Goal: Task Accomplishment & Management: Complete application form

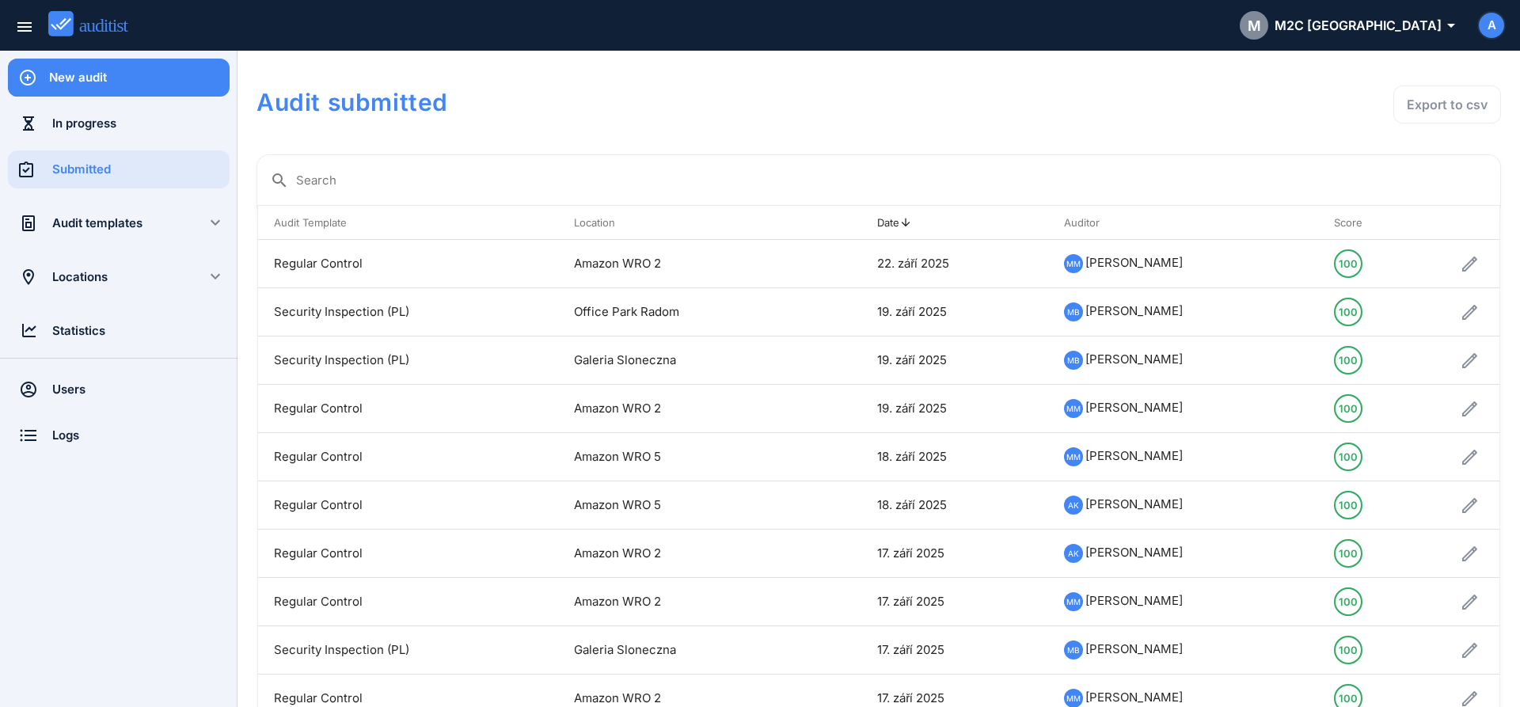
click at [36, 90] on icon at bounding box center [27, 78] width 19 height 38
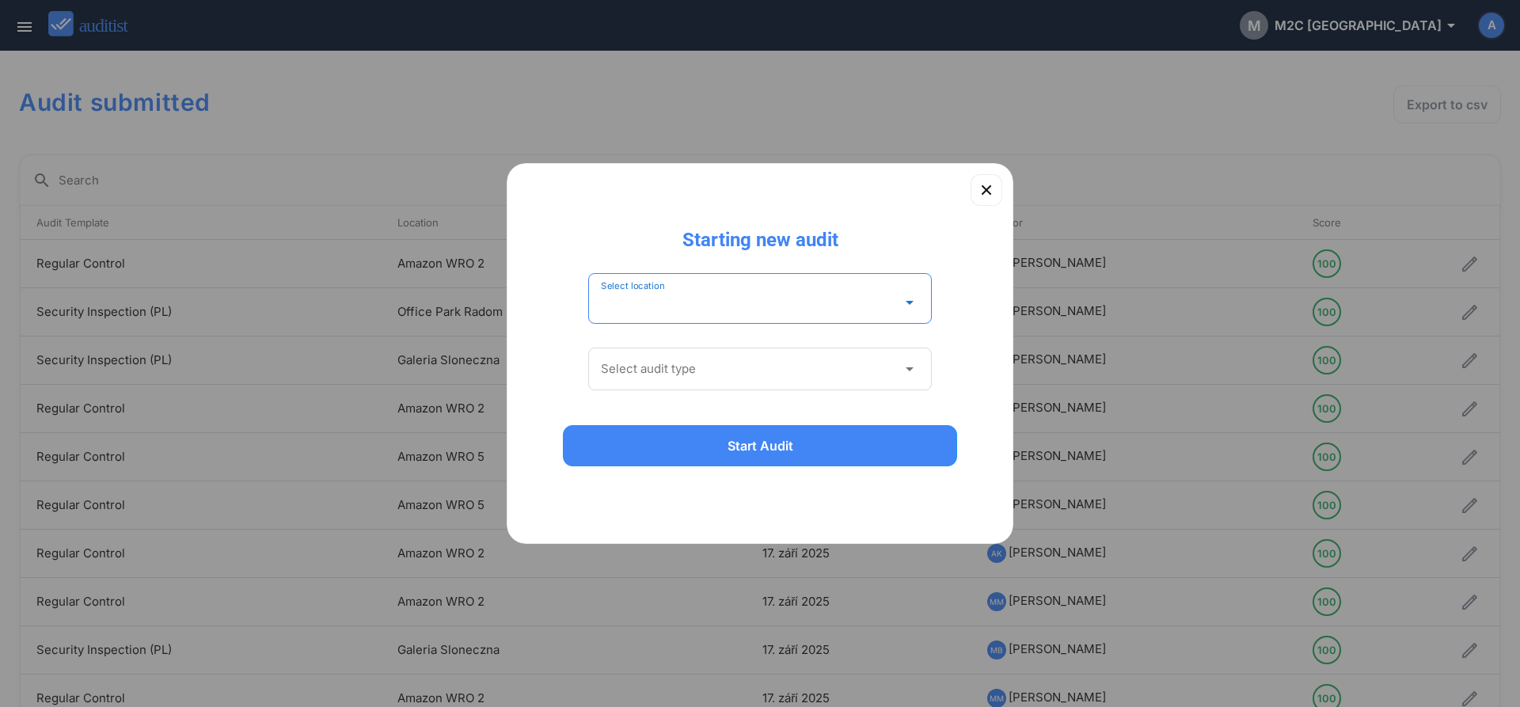
click at [620, 299] on input "Select location" at bounding box center [749, 302] width 296 height 25
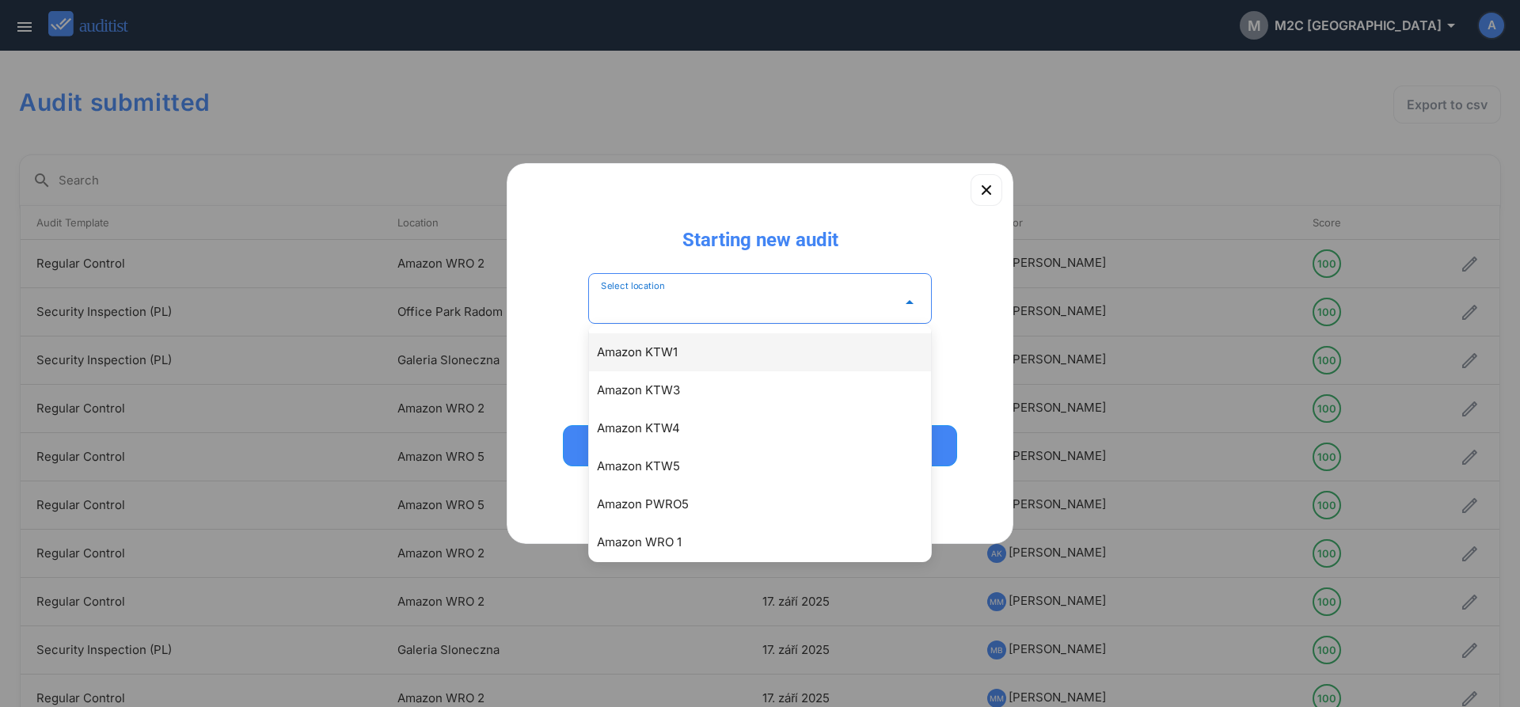
scroll to position [181, 0]
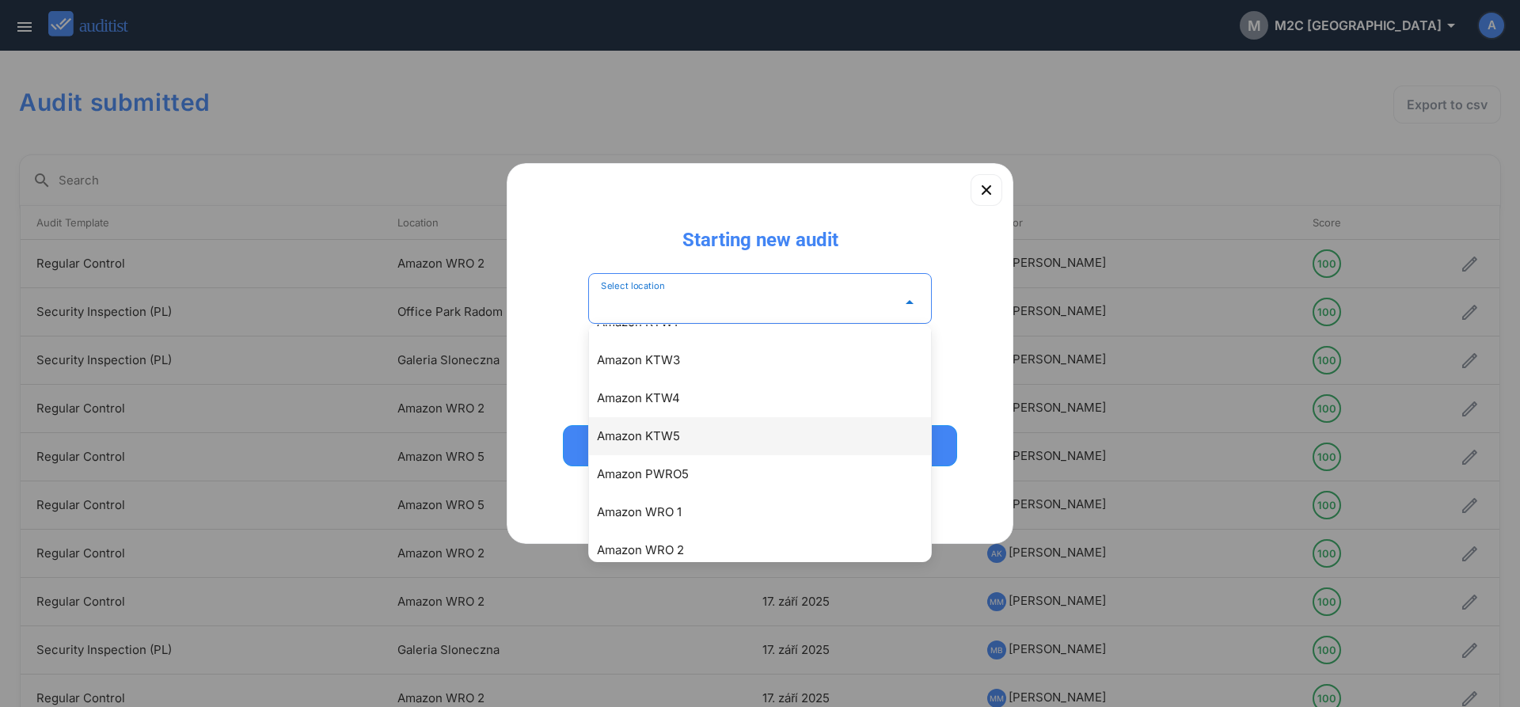
click at [657, 439] on div "Amazon KTW5" at bounding box center [768, 436] width 342 height 19
type input "**********"
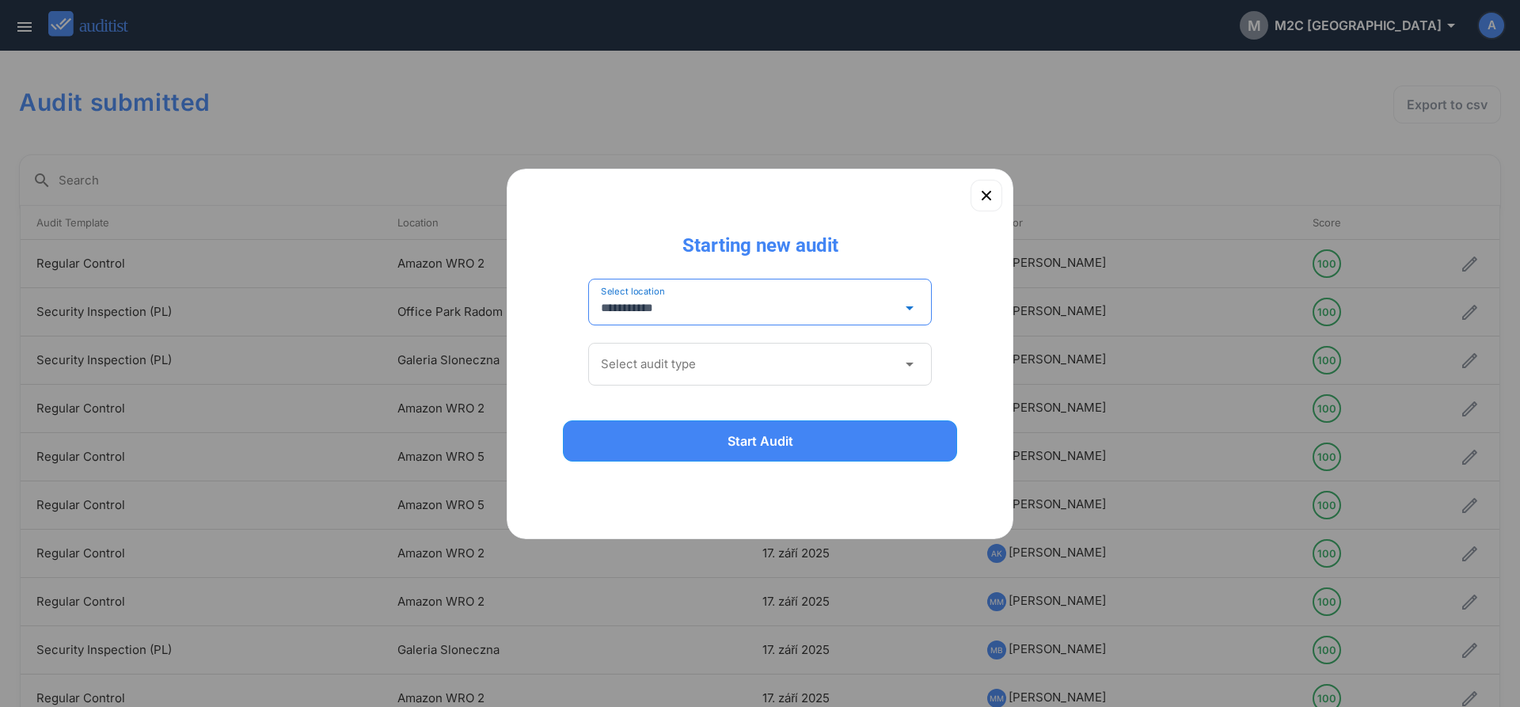
click at [665, 337] on div "Select audit type arrow_drop_down" at bounding box center [760, 368] width 344 height 67
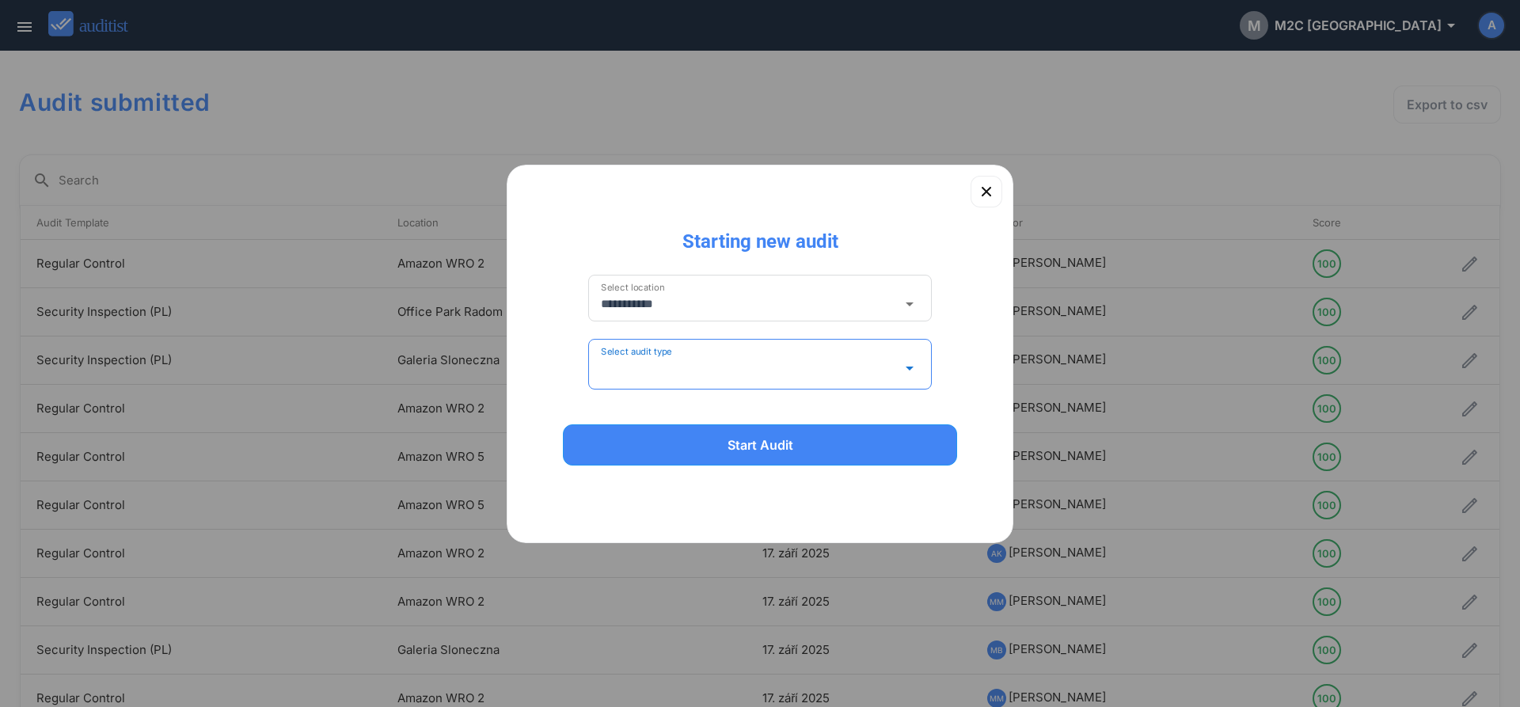
click at [662, 365] on input "Select audit type" at bounding box center [749, 368] width 296 height 25
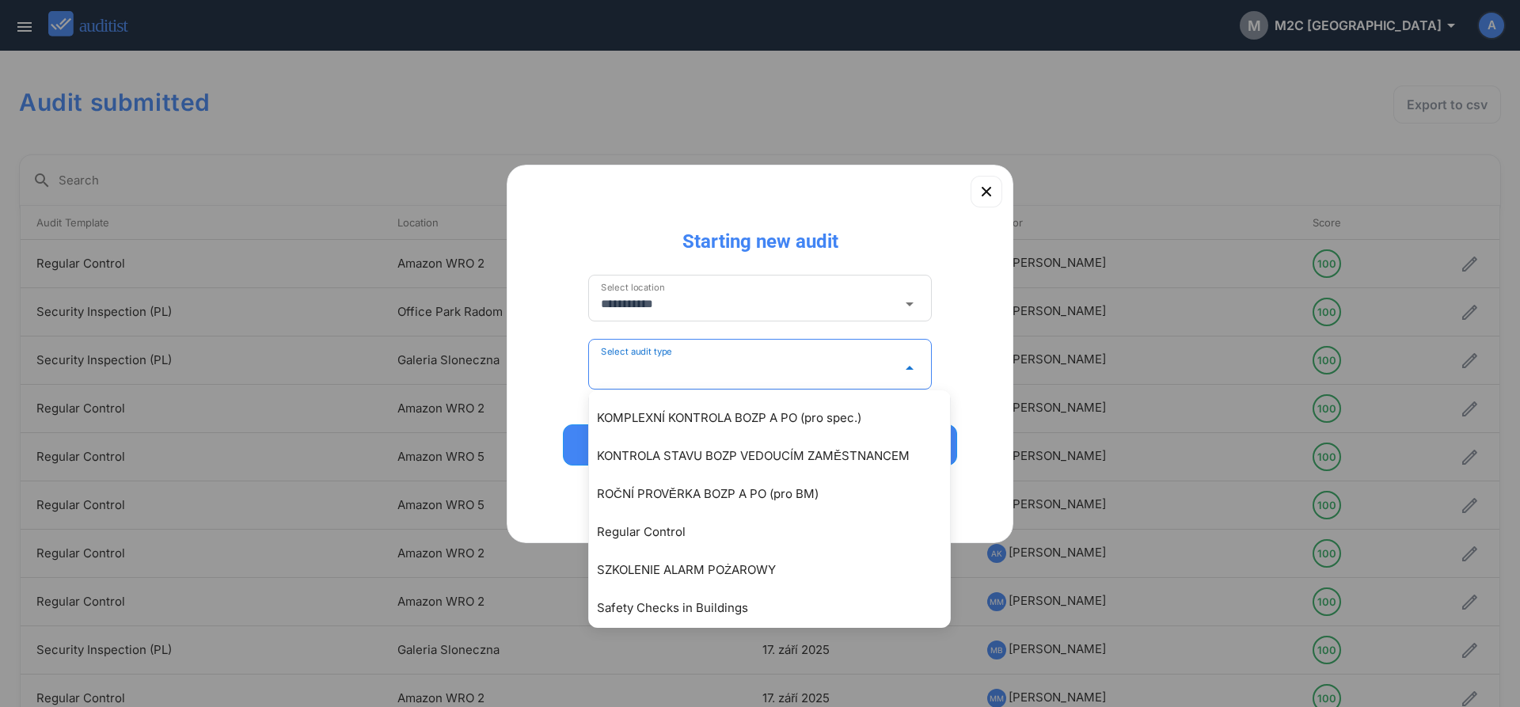
scroll to position [451, 0]
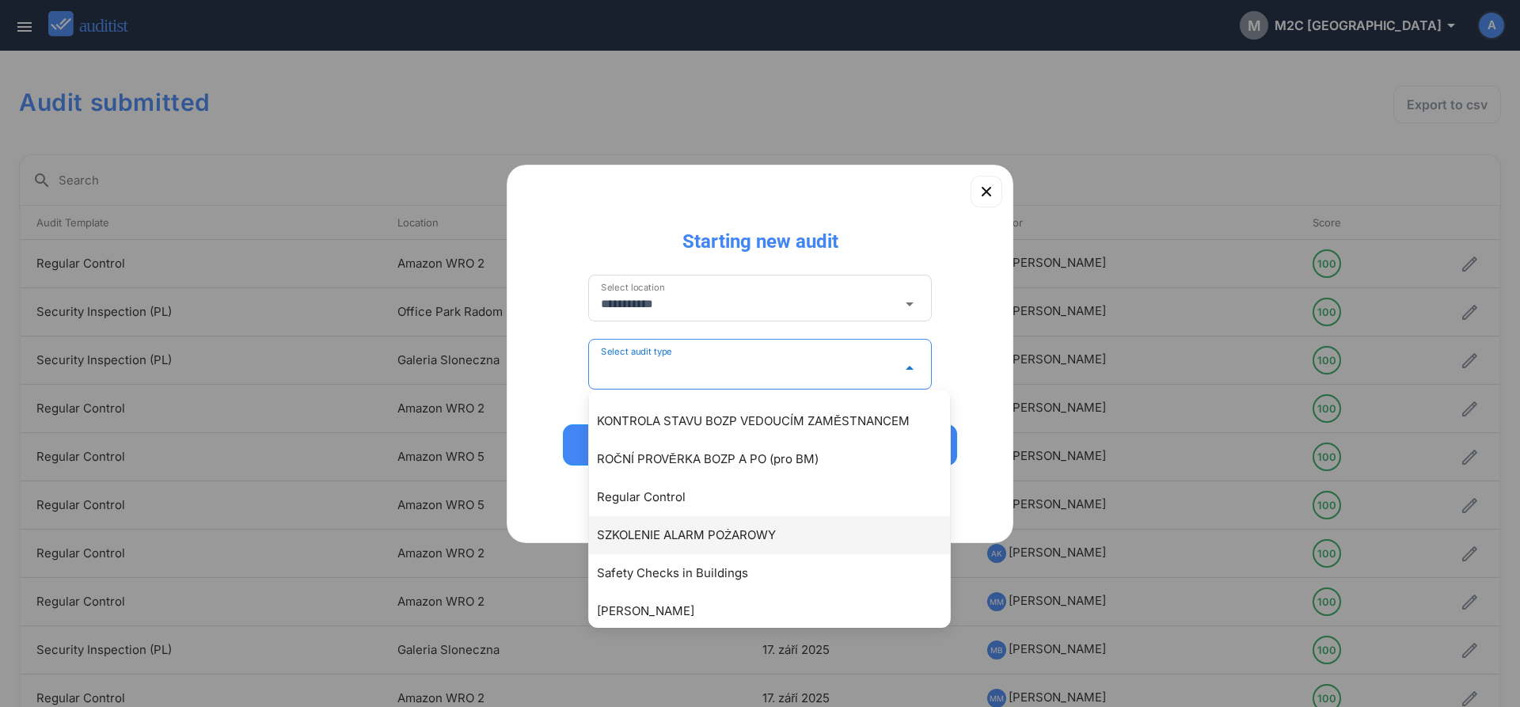
click at [758, 539] on div "SZKOLENIE ALARM POŻAROWY" at bounding box center [777, 535] width 361 height 19
type input "**********"
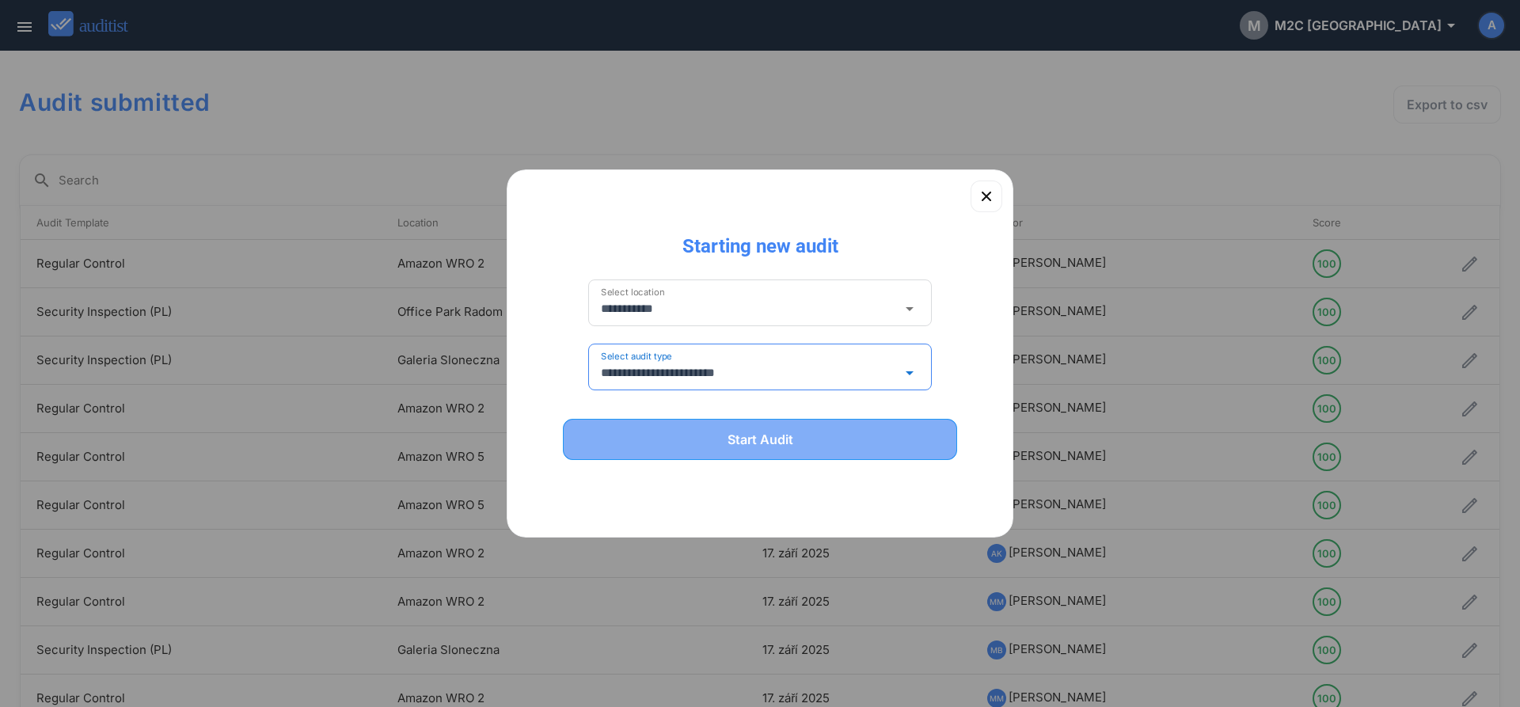
click at [763, 440] on div "Start Audit" at bounding box center [760, 439] width 353 height 19
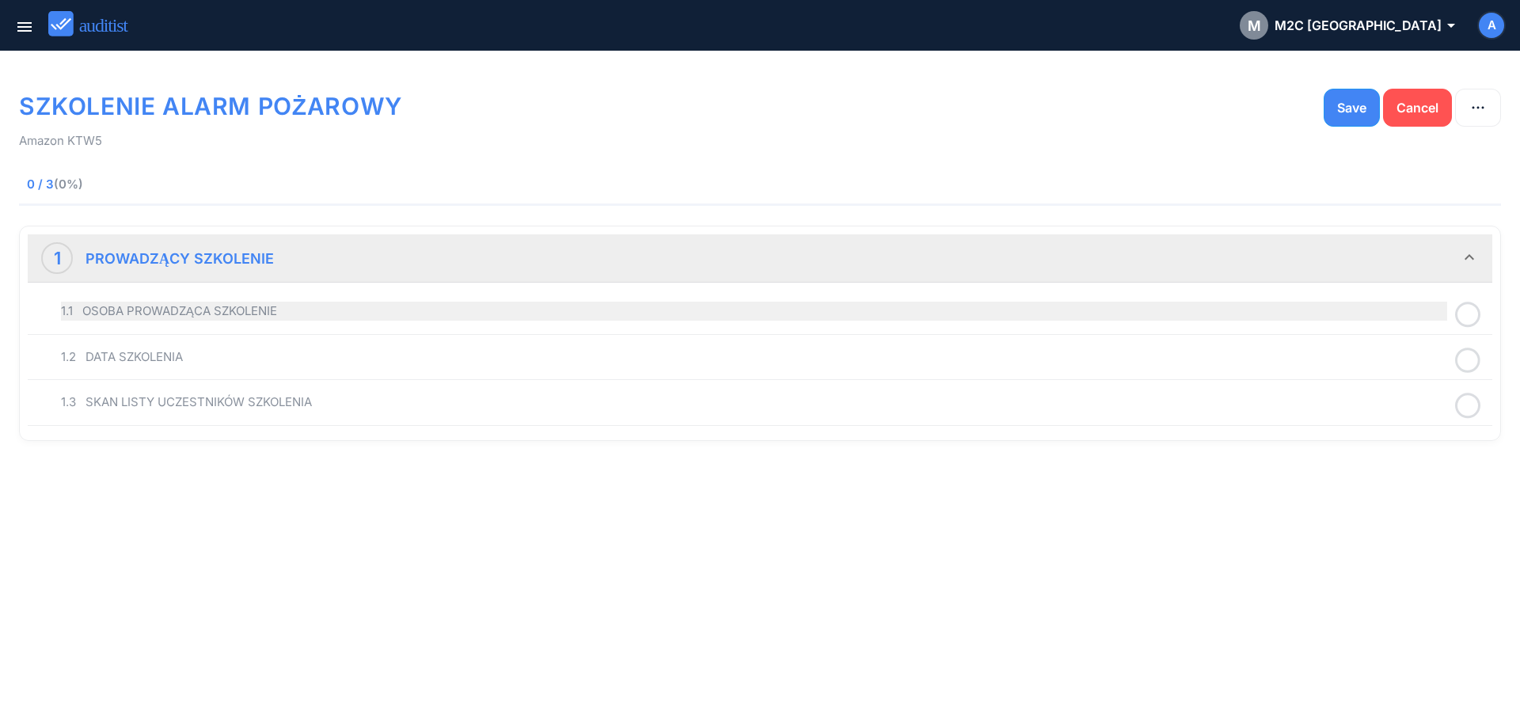
click at [244, 315] on div "1.1 OSOBA PROWADZĄCA SZKOLENIE" at bounding box center [754, 311] width 1386 height 19
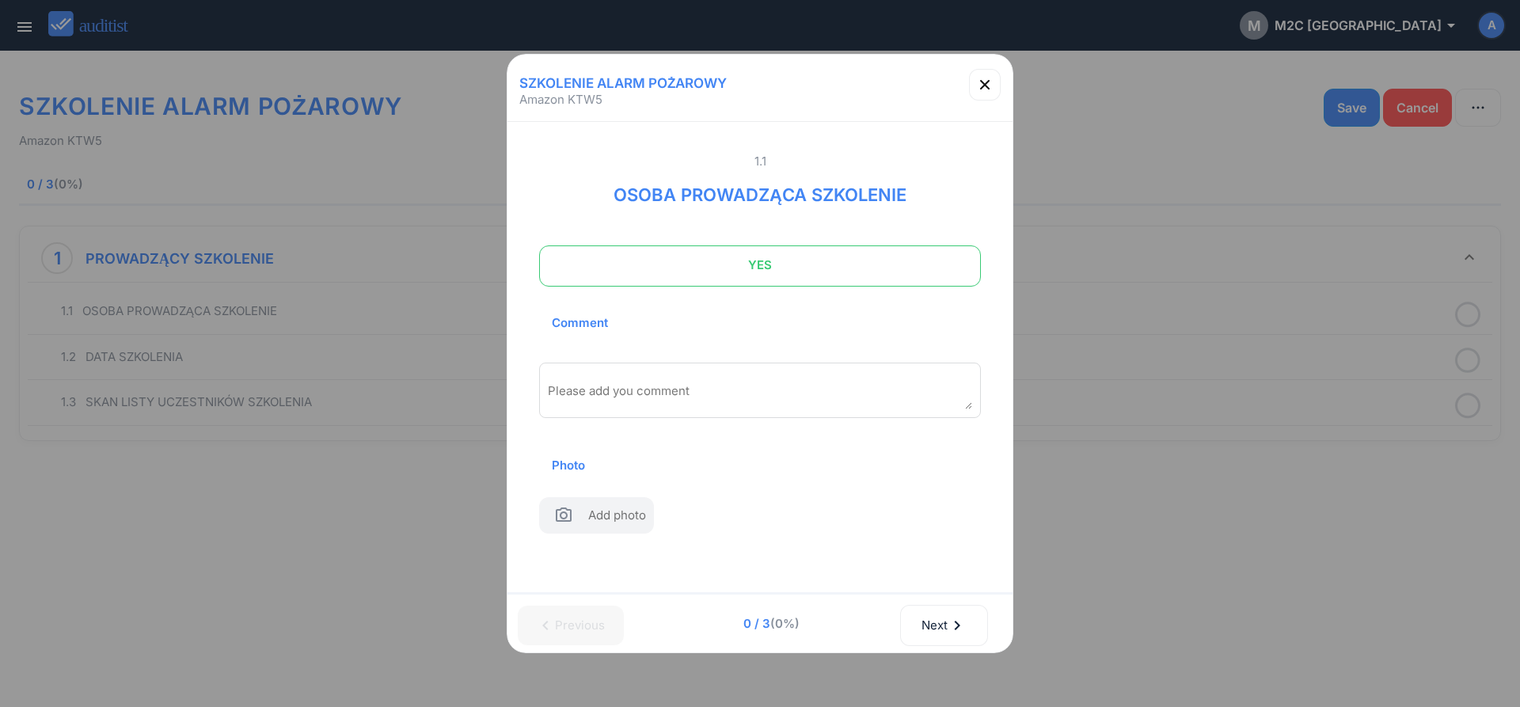
click at [734, 264] on span "YES" at bounding box center [760, 265] width 402 height 32
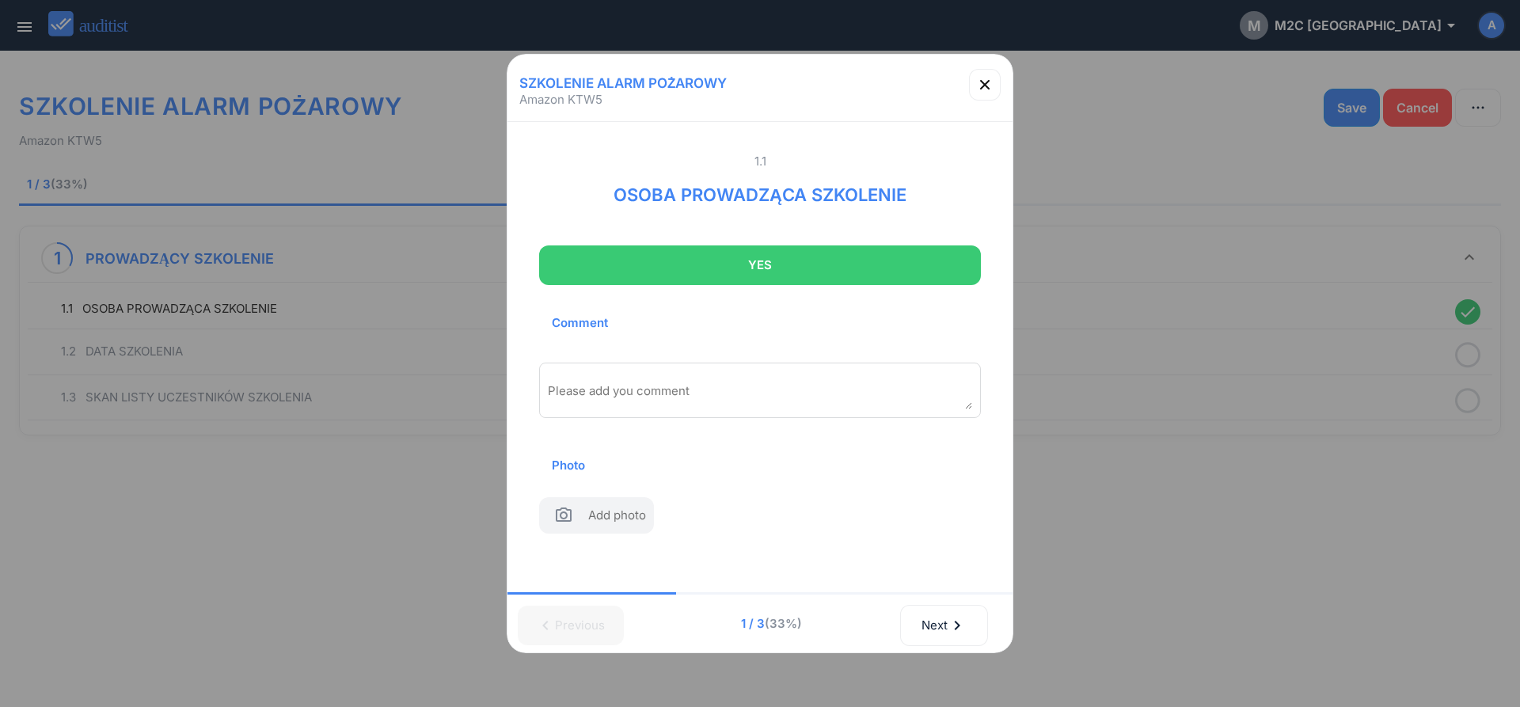
click at [711, 364] on div "Please add you comment" at bounding box center [760, 390] width 442 height 55
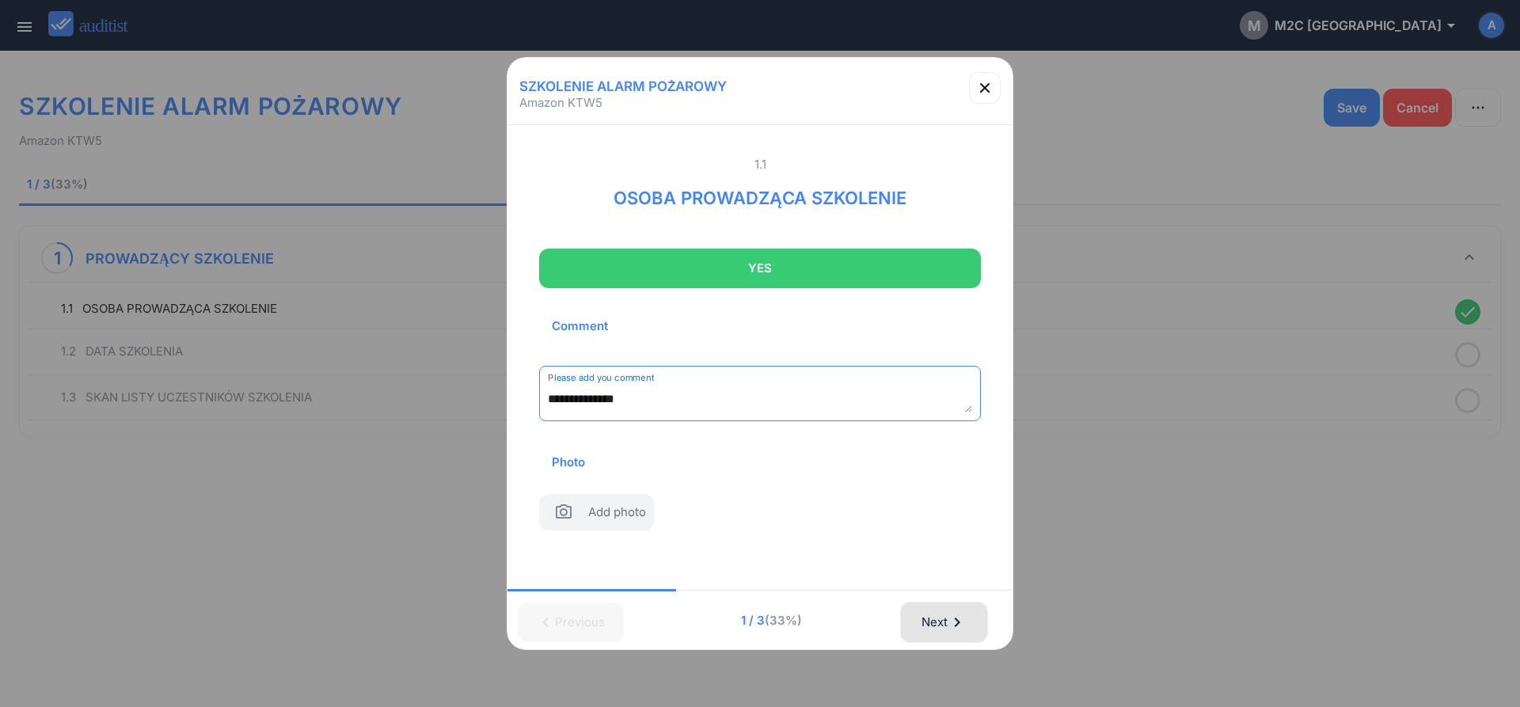
type textarea "**********"
click at [938, 626] on div "Next chevron_right" at bounding box center [944, 622] width 47 height 35
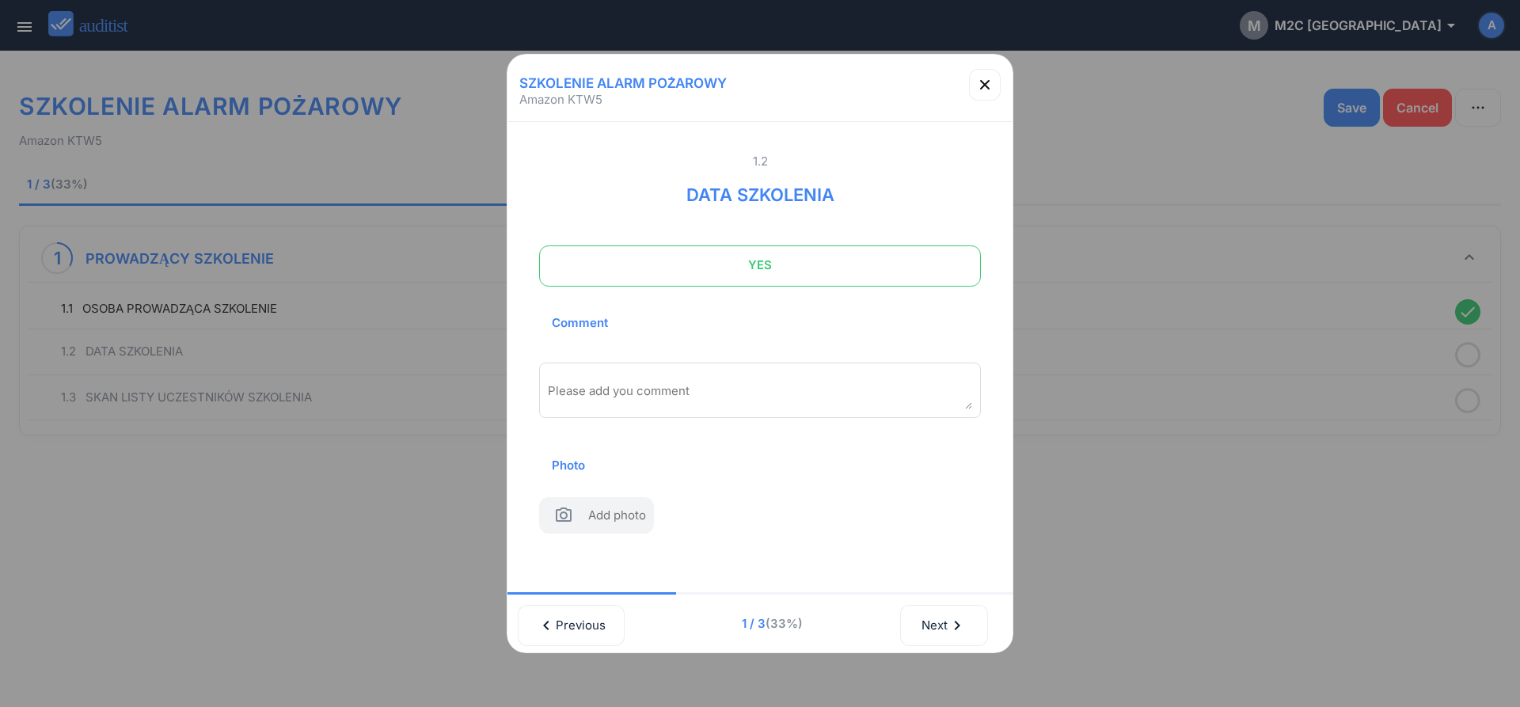
click at [726, 264] on span "YES" at bounding box center [760, 265] width 402 height 32
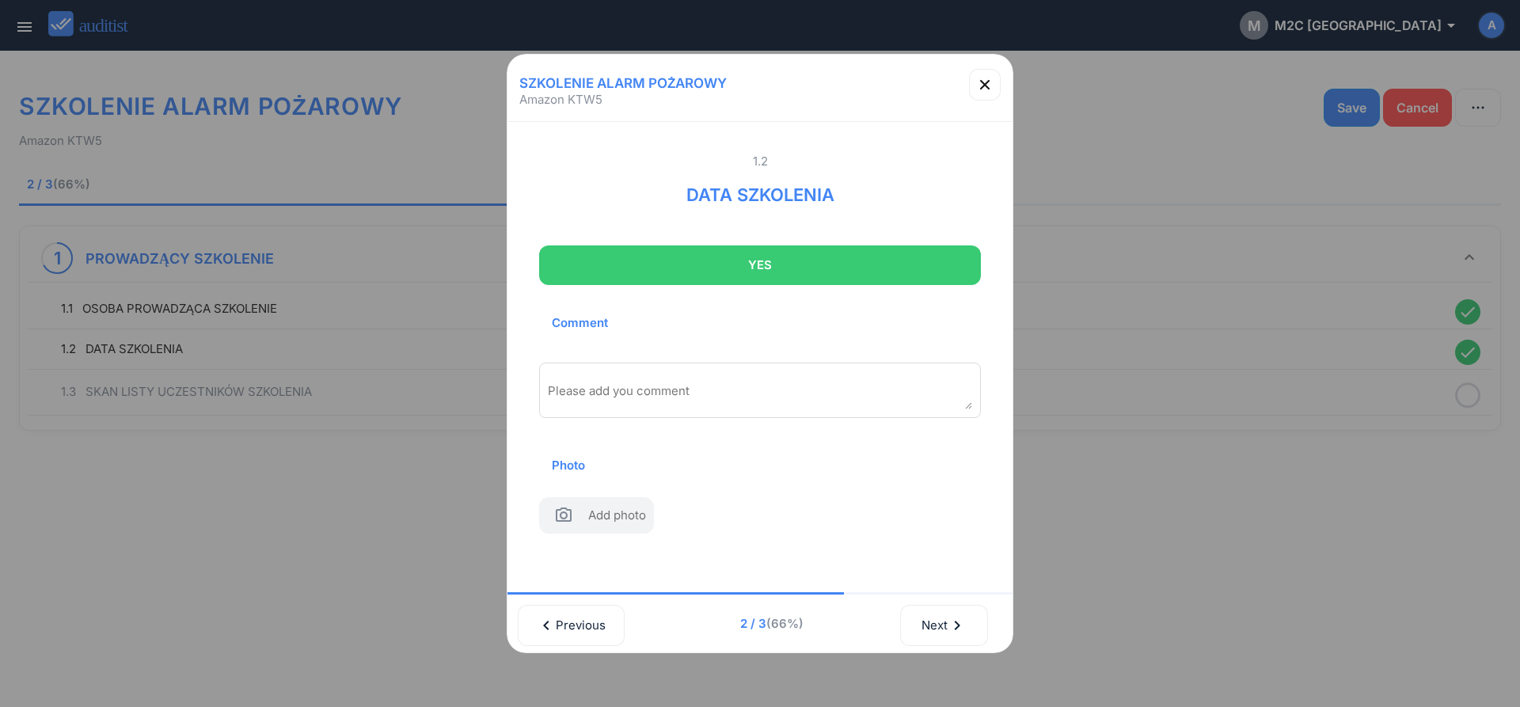
click at [596, 380] on div "Please add you comment" at bounding box center [760, 390] width 442 height 55
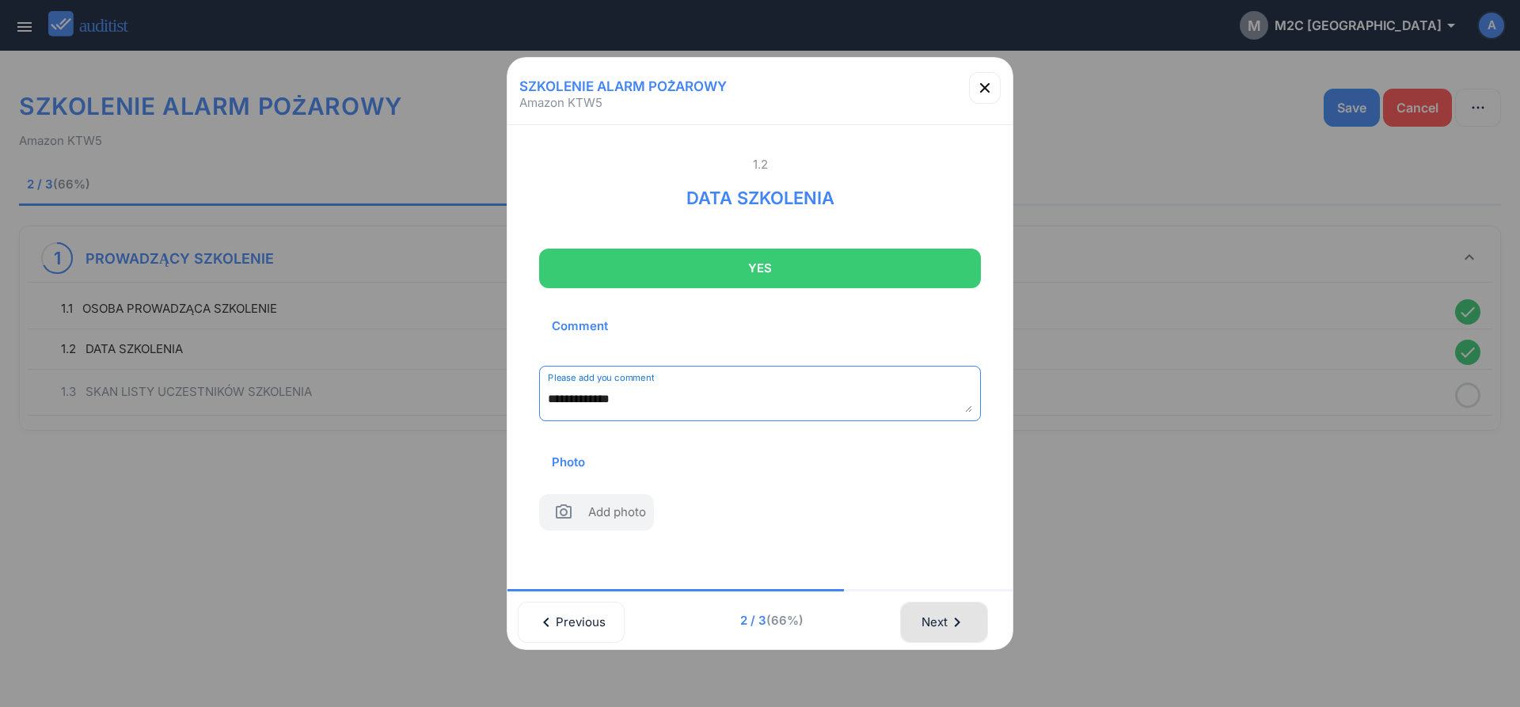
type textarea "**********"
click at [934, 622] on div "Next chevron_right" at bounding box center [944, 622] width 47 height 35
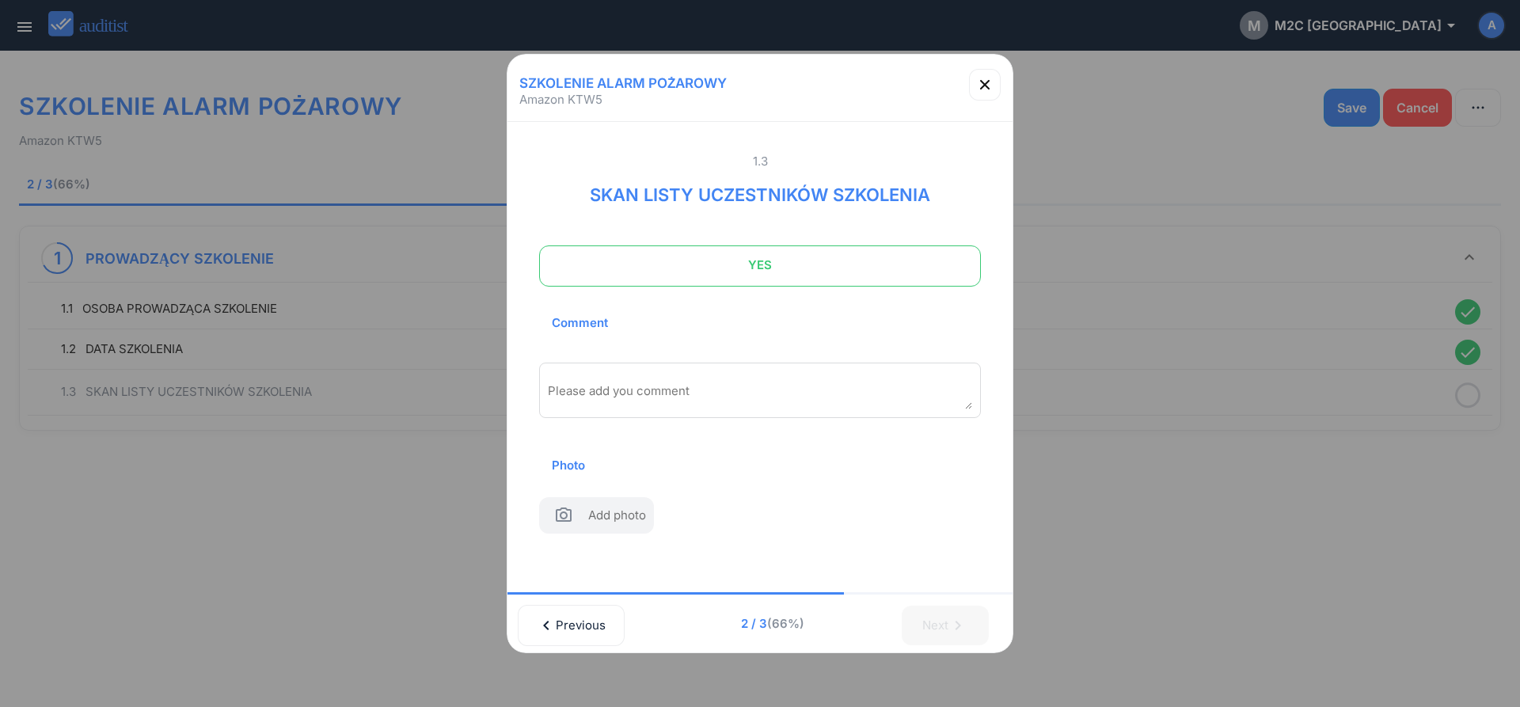
click at [725, 270] on span "YES" at bounding box center [760, 265] width 402 height 32
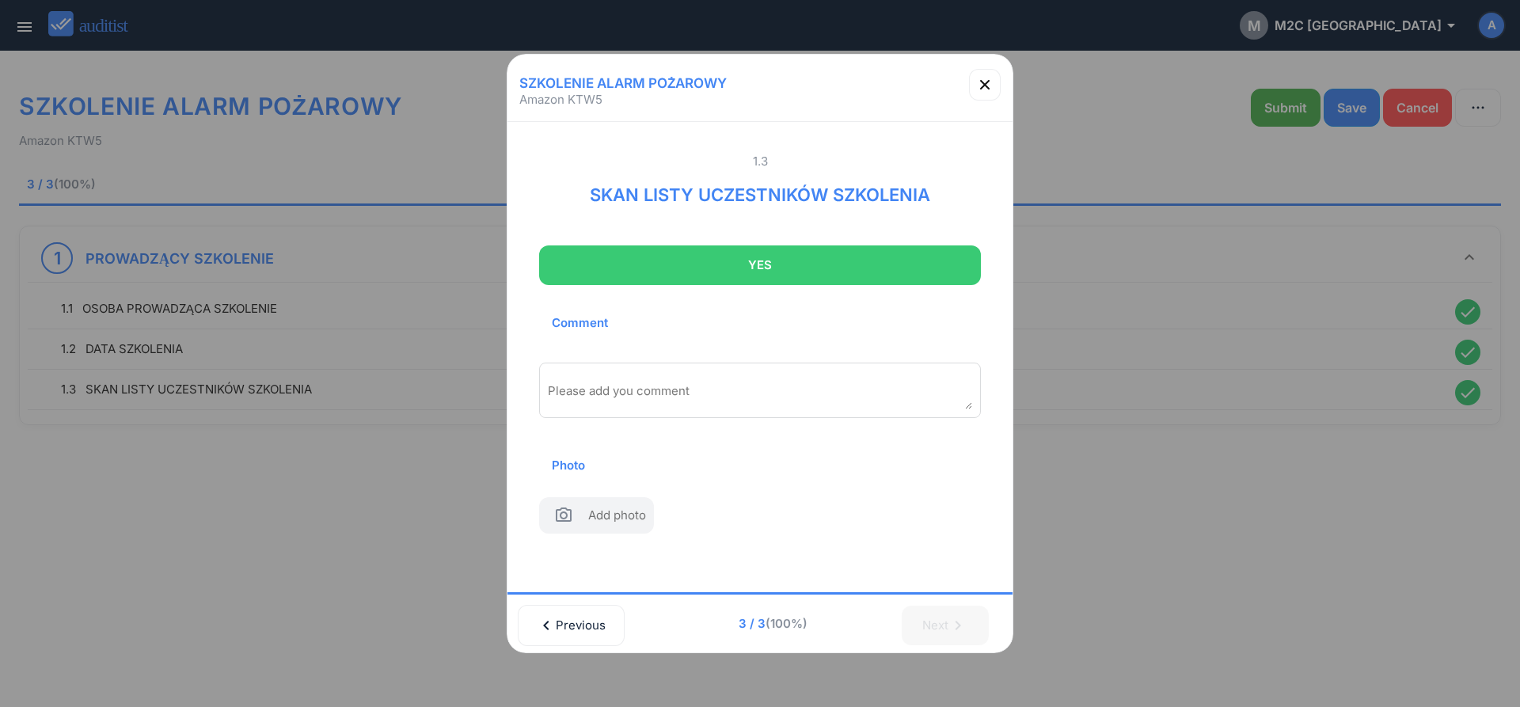
click at [610, 511] on span "Add photo" at bounding box center [617, 518] width 58 height 23
click at [20, 439] on input "file" at bounding box center [19, 438] width 1 height 1
type input "**********"
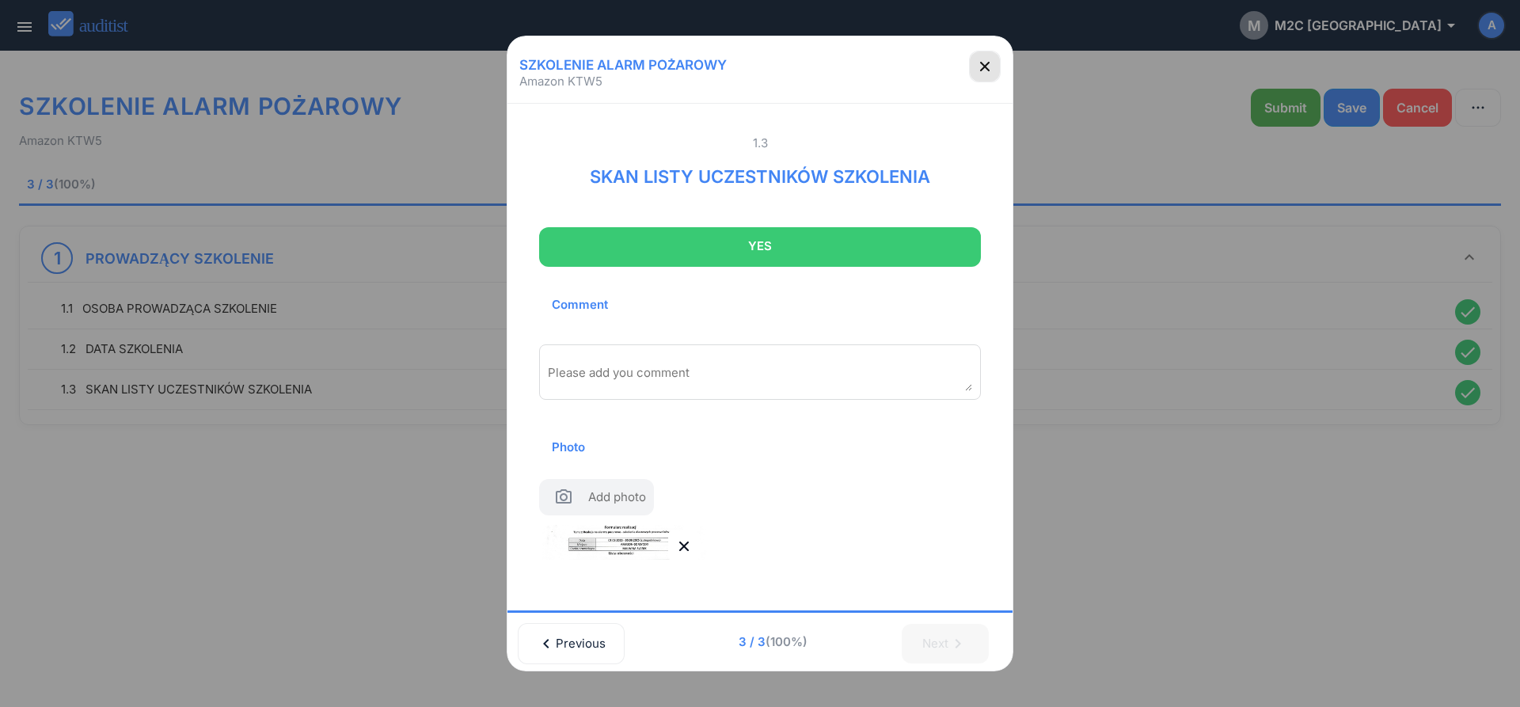
click at [985, 70] on icon "button" at bounding box center [985, 66] width 19 height 19
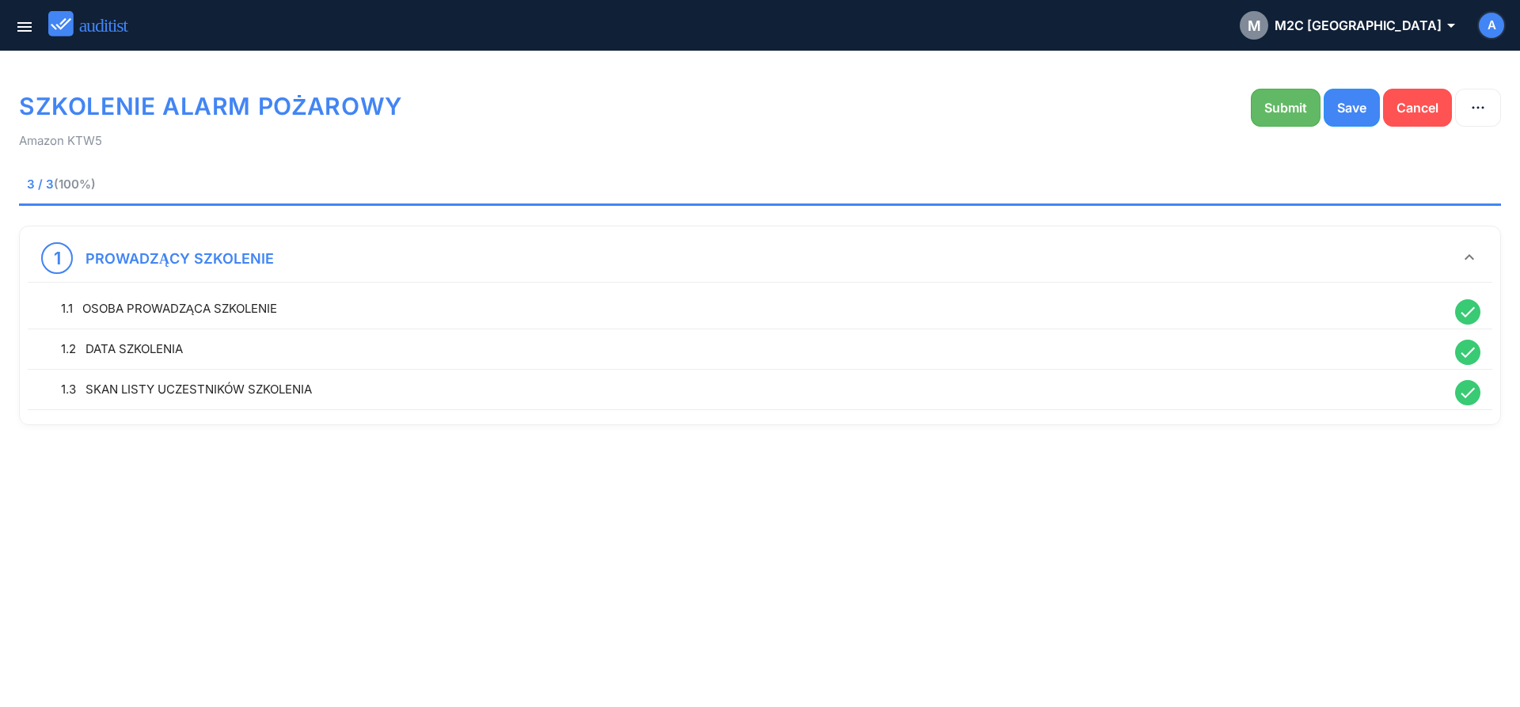
click at [1298, 118] on button "Submit" at bounding box center [1286, 108] width 70 height 38
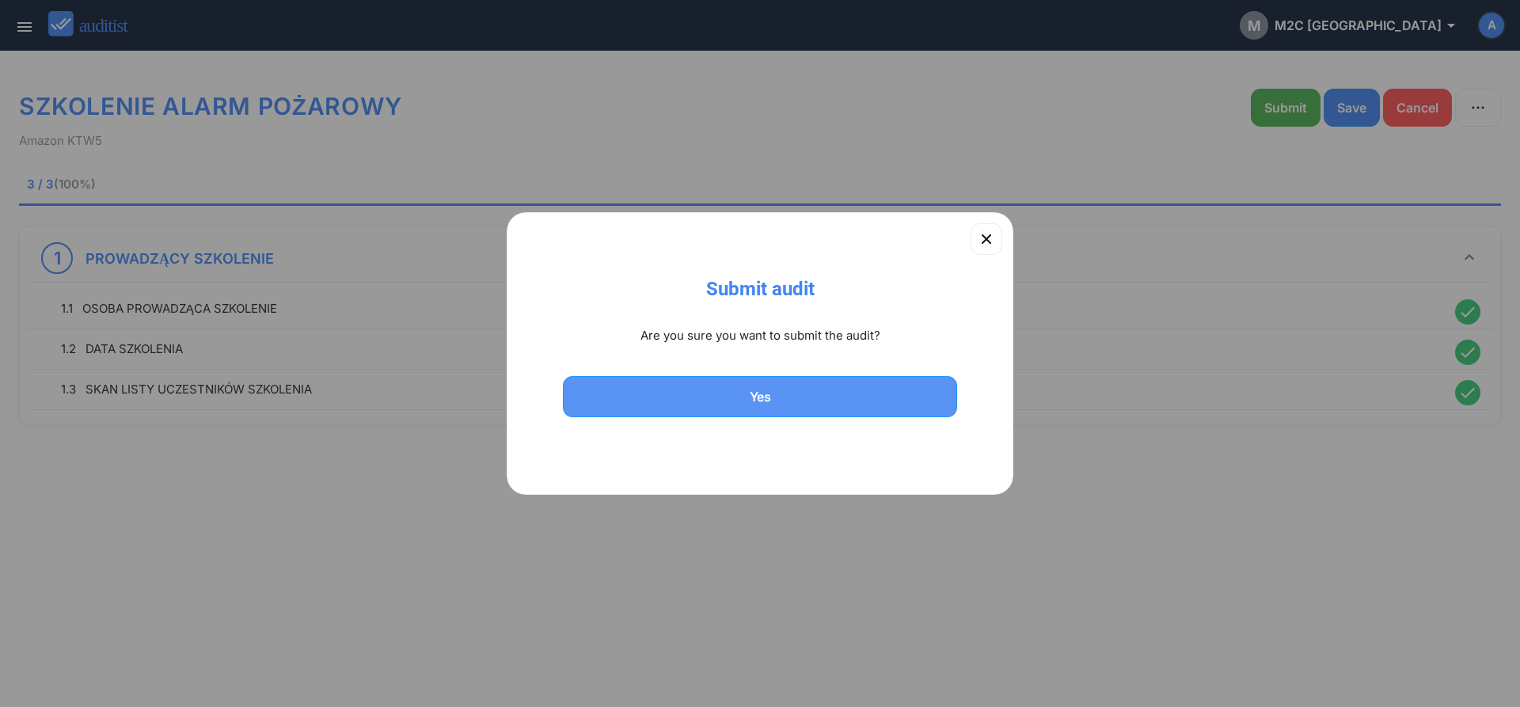
click at [808, 395] on div "Yes" at bounding box center [760, 396] width 353 height 19
